Goal: Task Accomplishment & Management: Manage account settings

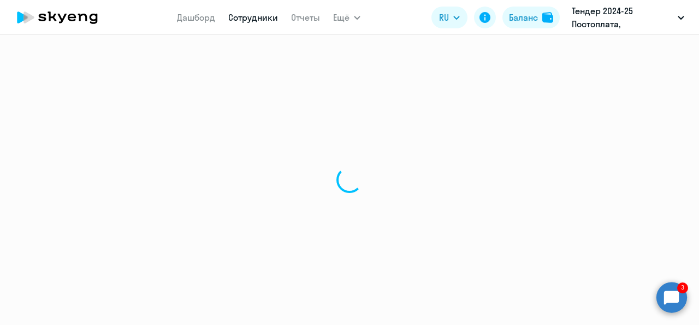
select select "30"
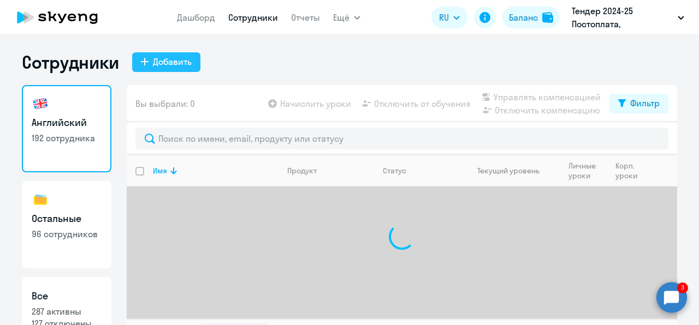
click at [180, 59] on div "Добавить" at bounding box center [172, 61] width 39 height 13
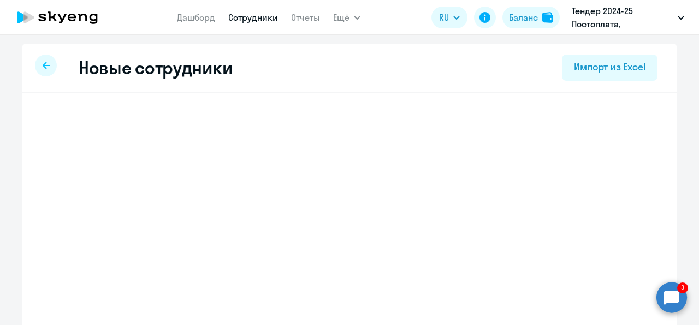
select select "english_adult_not_native_speaker"
select select "3"
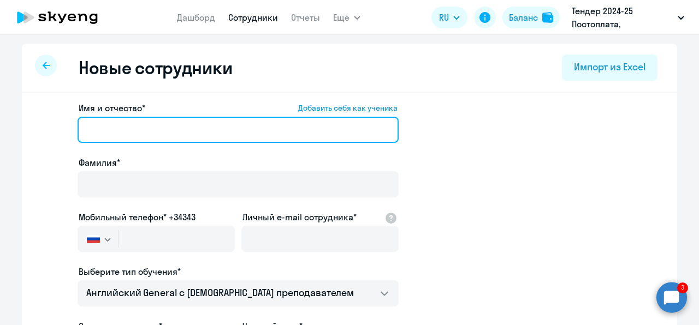
click at [87, 126] on input "Имя и отчество* Добавить себя как ученика" at bounding box center [238, 130] width 321 height 26
paste input "[PERSON_NAME]"
click at [87, 126] on input "[PERSON_NAME]" at bounding box center [238, 130] width 321 height 26
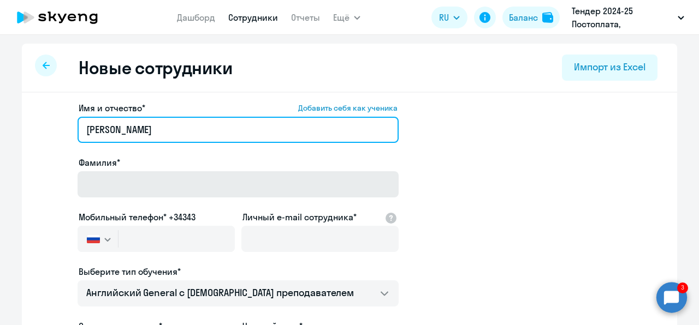
type input "[PERSON_NAME]"
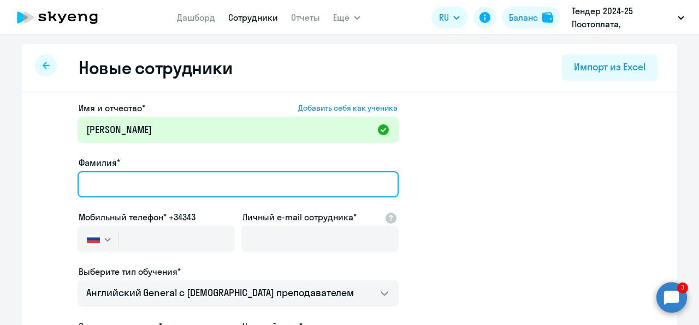
click at [98, 184] on input "Фамилия*" at bounding box center [238, 184] width 321 height 26
paste input "[PERSON_NAME]"
type input "[PERSON_NAME]"
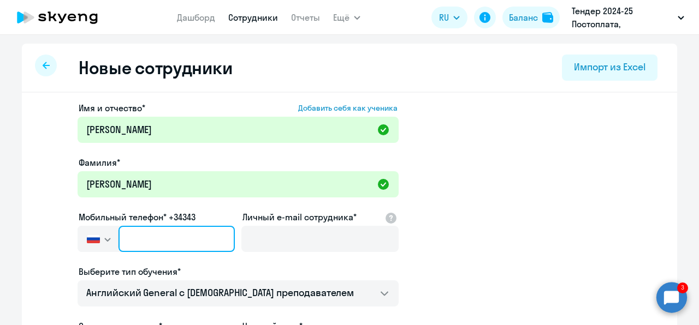
click at [123, 234] on input "text" at bounding box center [176, 239] width 116 height 26
paste input "[PHONE_NUMBER]"
type input "[PHONE_NUMBER]"
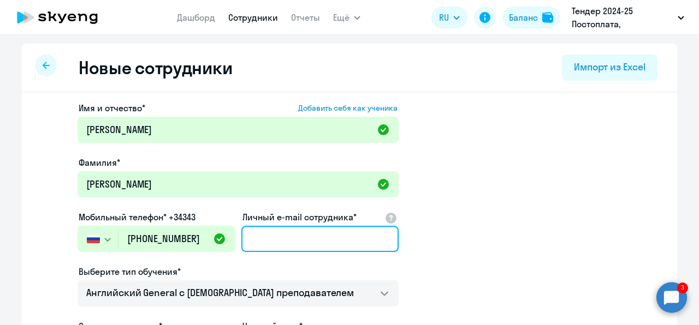
click at [301, 237] on input "Личный e-mail сотрудника*" at bounding box center [319, 239] width 157 height 26
paste input "[EMAIL_ADDRESS][DOMAIN_NAME]"
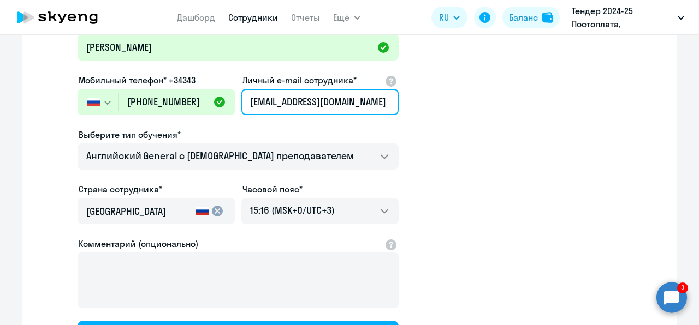
type input "[EMAIL_ADDRESS][DOMAIN_NAME]"
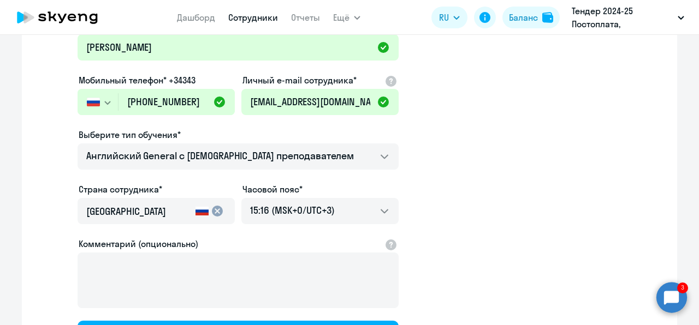
click at [446, 179] on app-new-student-form "Имя и отчество* Добавить себя как ученика [PERSON_NAME]* [PERSON_NAME] Мобильны…" at bounding box center [349, 159] width 620 height 389
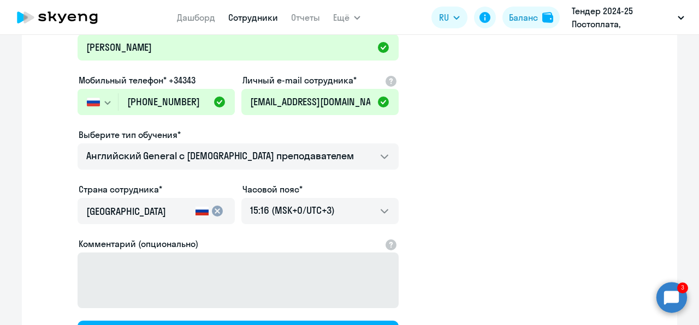
scroll to position [197, 0]
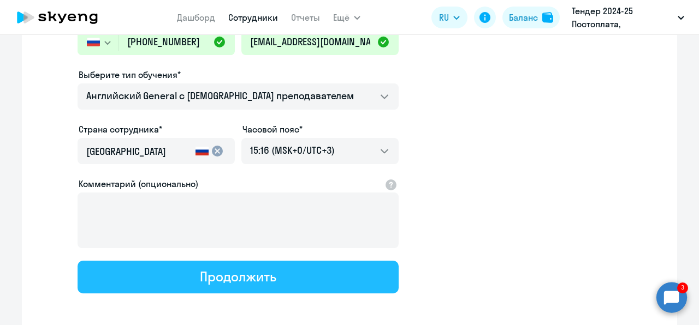
click at [217, 280] on div "Продолжить" at bounding box center [238, 276] width 76 height 17
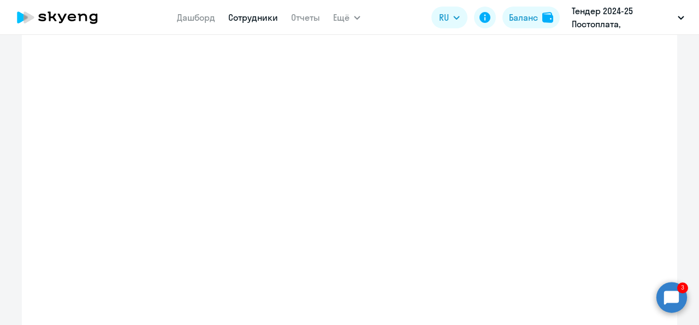
select select "english_adult_not_native_speaker"
select select "3"
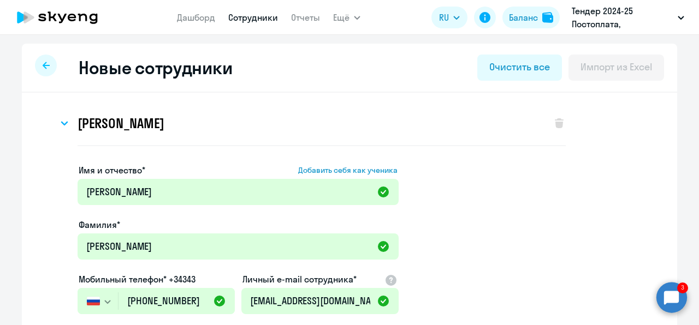
scroll to position [0, 0]
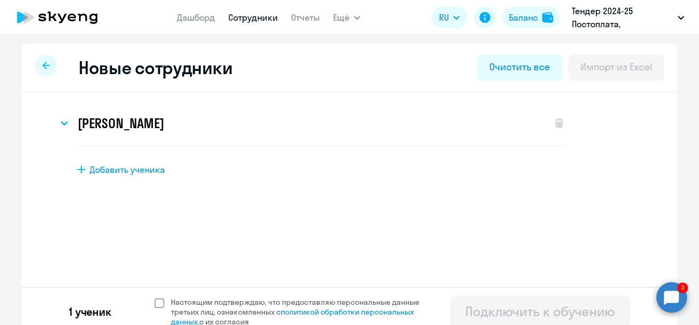
click at [215, 305] on span "Настоящим подтверждаю, что предоставляю персональные данные третьих лиц, ознако…" at bounding box center [302, 312] width 262 height 29
click at [155, 298] on input "Настоящим подтверждаю, что предоставляю персональные данные третьих лиц, ознако…" at bounding box center [154, 297] width 1 height 1
checkbox input "true"
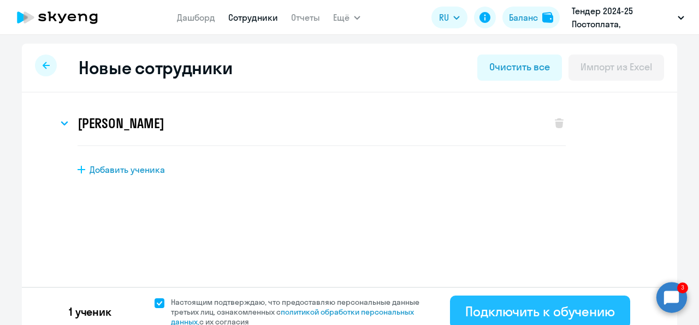
click at [499, 307] on div "Подключить к обучению" at bounding box center [540, 311] width 150 height 17
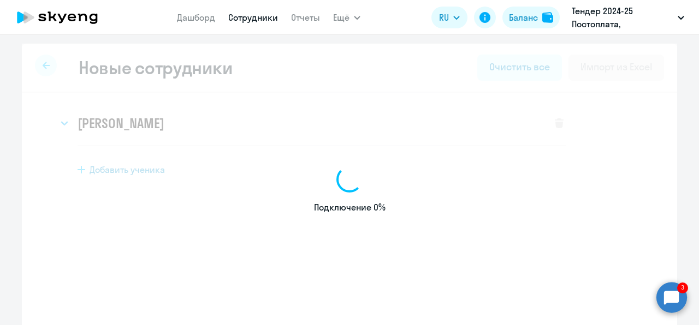
select select "english_adult_not_native_speaker"
select select "3"
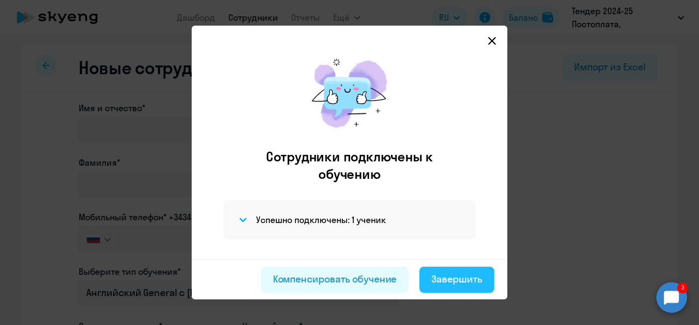
click at [433, 285] on button "Завершить" at bounding box center [456, 280] width 75 height 26
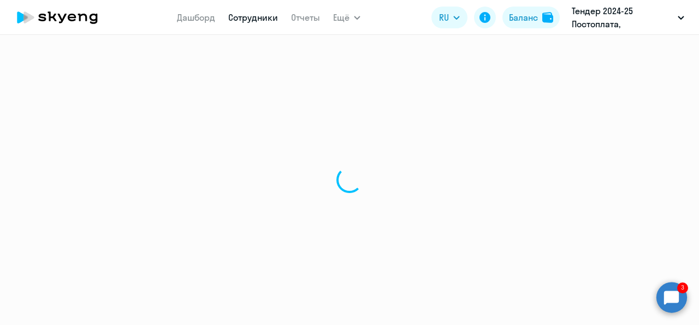
select select "30"
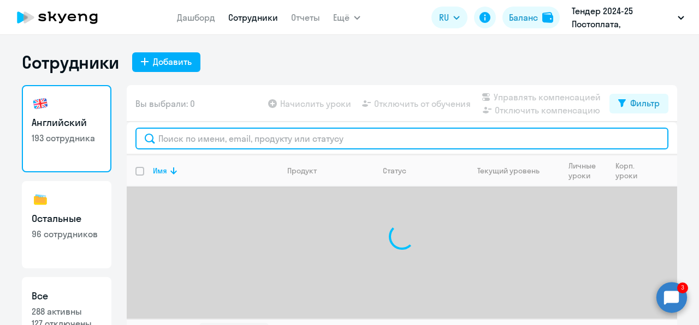
click at [224, 139] on input "text" at bounding box center [401, 139] width 533 height 22
paste input "[EMAIL_ADDRESS][DOMAIN_NAME]"
type input "a"
type input "шиш"
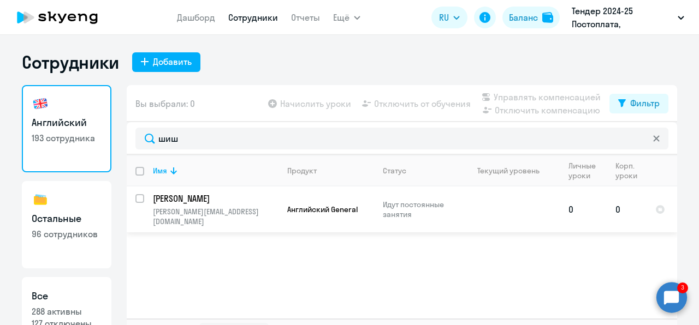
click at [225, 199] on p "[PERSON_NAME]" at bounding box center [214, 199] width 123 height 12
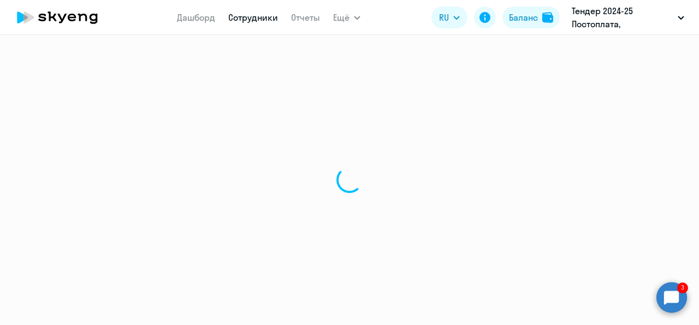
select select "english"
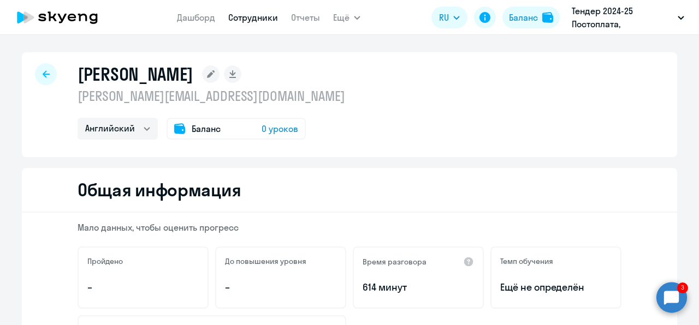
click at [277, 128] on span "0 уроков" at bounding box center [280, 128] width 37 height 13
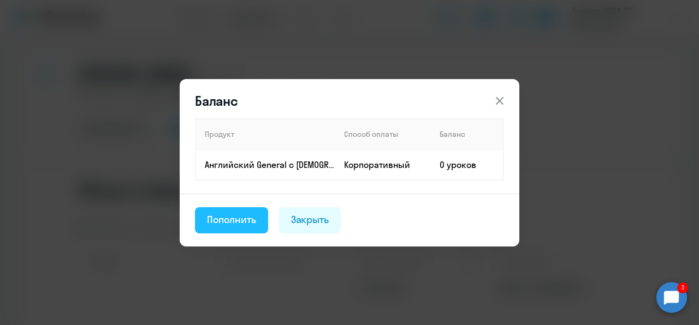
click at [253, 218] on div "Пополнить" at bounding box center [231, 220] width 49 height 14
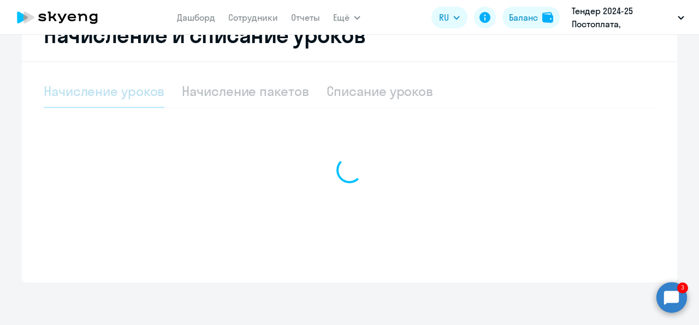
select select "10"
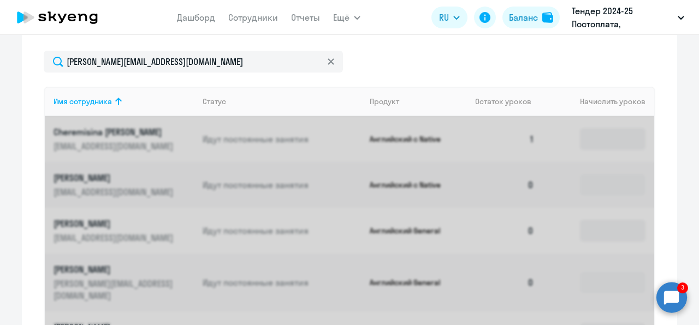
scroll to position [464, 0]
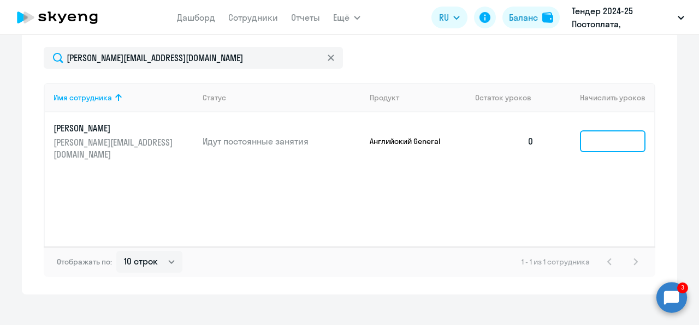
click at [622, 130] on input at bounding box center [613, 141] width 66 height 22
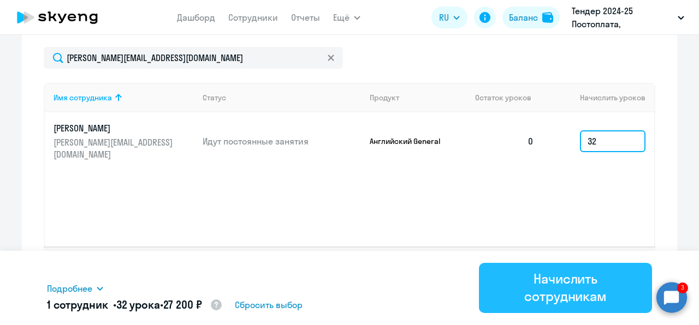
type input "32"
click at [589, 276] on div "Начислить сотрудникам" at bounding box center [565, 287] width 142 height 35
